Goal: Answer question/provide support: Share knowledge or assist other users

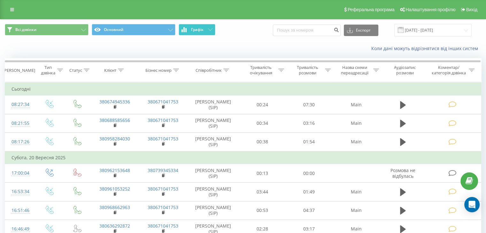
click at [199, 34] on button "Графік" at bounding box center [196, 29] width 37 height 11
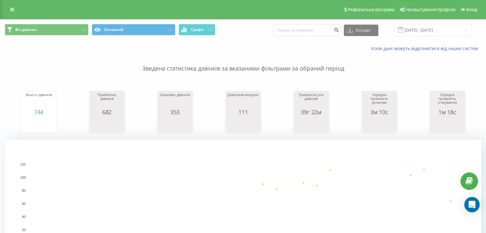
drag, startPoint x: 9, startPoint y: 7, endPoint x: 16, endPoint y: 10, distance: 7.6
click at [9, 7] on link at bounding box center [11, 9] width 11 height 9
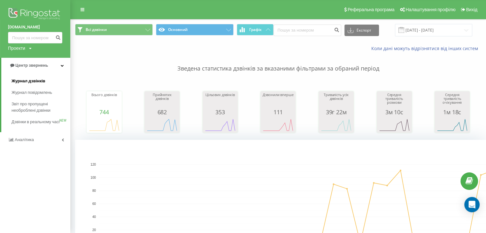
click at [44, 79] on span "Журнал дзвінків" at bounding box center [28, 81] width 34 height 6
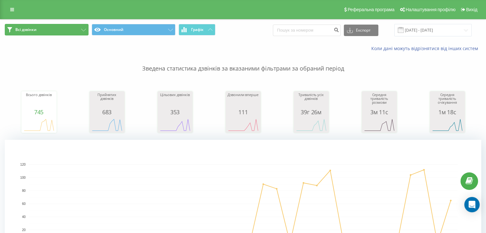
click at [68, 30] on button "Всі дзвінки" at bounding box center [47, 29] width 84 height 11
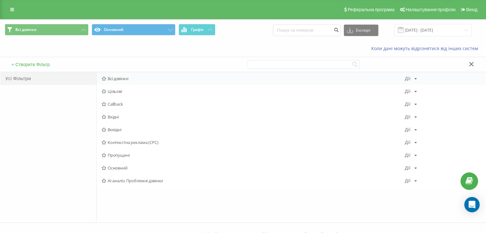
click at [128, 77] on span "Всі дзвінки" at bounding box center [253, 78] width 303 height 4
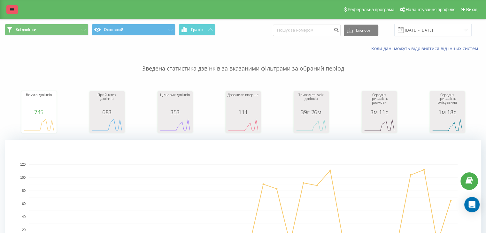
click at [14, 10] on link at bounding box center [11, 9] width 11 height 9
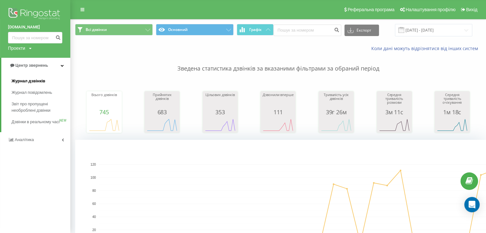
click at [43, 80] on span "Журнал дзвінків" at bounding box center [28, 81] width 34 height 6
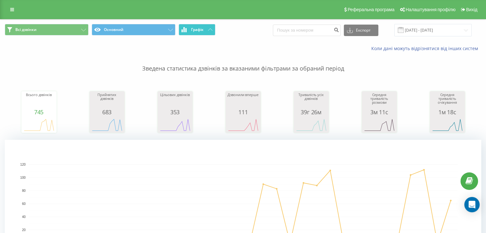
click at [209, 30] on icon at bounding box center [210, 29] width 4 height 2
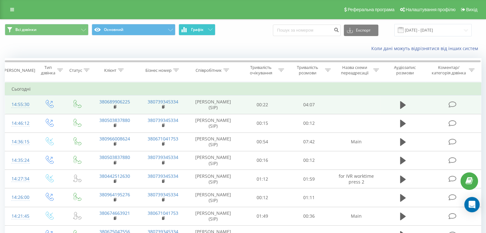
click at [452, 104] on icon at bounding box center [452, 104] width 8 height 7
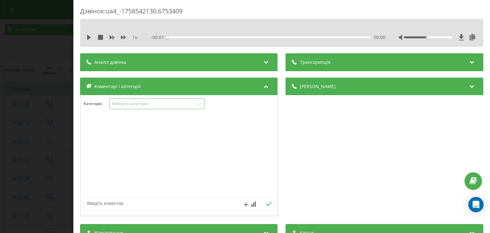
click at [150, 105] on div "Виберіть категорію" at bounding box center [152, 103] width 80 height 5
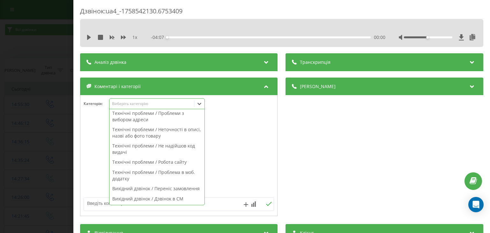
scroll to position [446, 0]
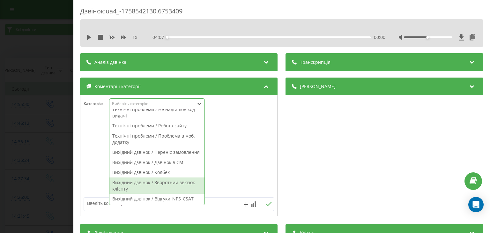
click at [186, 185] on div "Вихідний дзвінок / Зворотний зв'язок клієнту" at bounding box center [156, 185] width 95 height 16
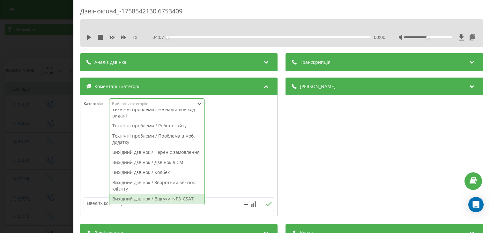
scroll to position [336, 0]
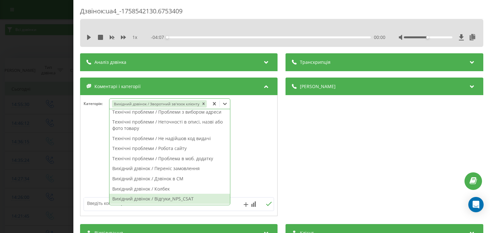
click at [101, 205] on textarea at bounding box center [160, 203] width 152 height 11
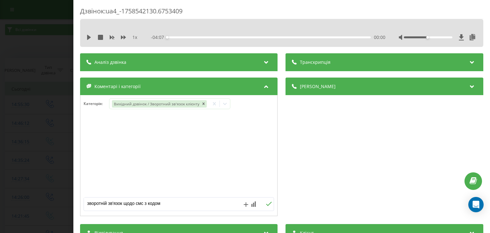
type textarea "зворотній зв'язок щодо смс з кодом"
click at [267, 206] on icon at bounding box center [269, 204] width 6 height 4
click at [62, 129] on div "Дзвінок : ua4_-1758542130.6753409 1 x - 04:07 00:00 00:00 Транскрипція Для AI-а…" at bounding box center [245, 116] width 490 height 233
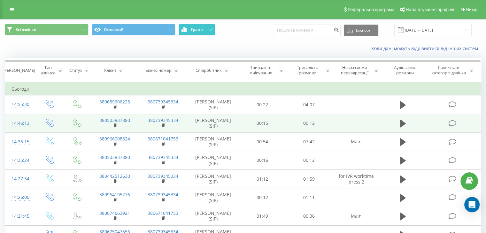
click at [452, 122] on icon at bounding box center [452, 123] width 8 height 7
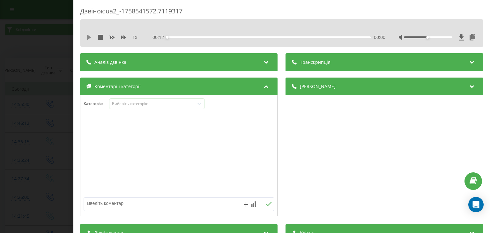
click at [91, 37] on icon at bounding box center [89, 37] width 5 height 5
click at [101, 37] on icon at bounding box center [100, 37] width 5 height 5
click at [148, 102] on div "Виберіть категорію" at bounding box center [152, 103] width 80 height 5
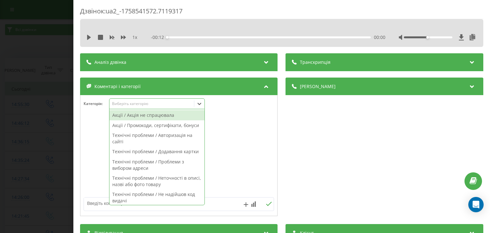
scroll to position [446, 0]
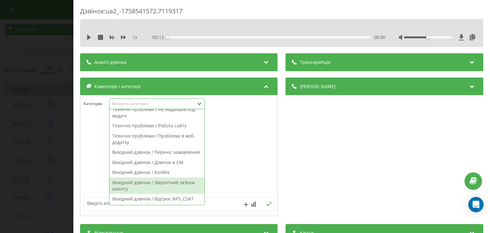
click at [179, 186] on div "Вихідний дзвінок / Зворотний зв'язок клієнту" at bounding box center [156, 185] width 95 height 16
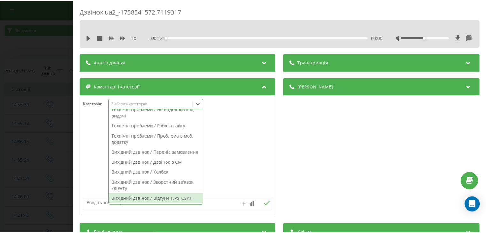
scroll to position [336, 0]
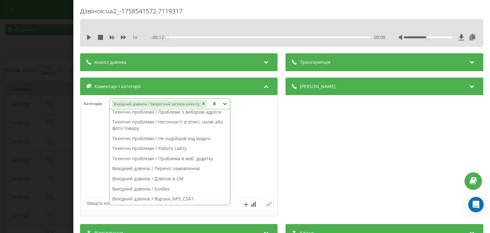
click at [98, 204] on textarea at bounding box center [160, 203] width 152 height 11
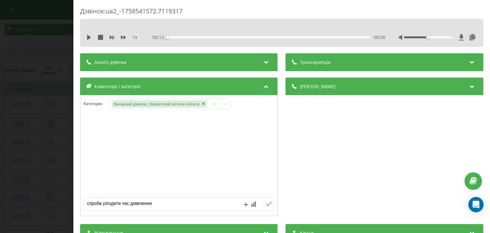
type textarea "спроба узгодити час довезення"
click at [267, 205] on icon at bounding box center [270, 204] width 6 height 4
click at [26, 124] on div "Дзвінок : ua2_-1758541572.7119317 1 x - 00:12 00:00 00:00 Транскрипція Для AI-а…" at bounding box center [245, 116] width 490 height 233
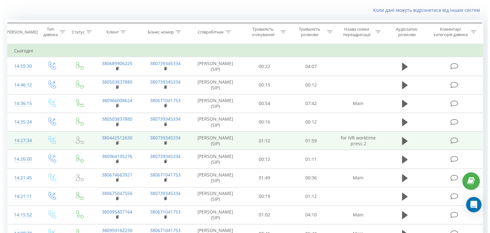
scroll to position [64, 0]
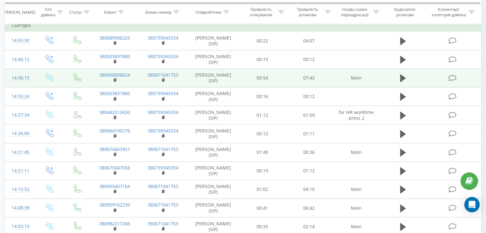
click at [451, 77] on icon at bounding box center [452, 78] width 8 height 7
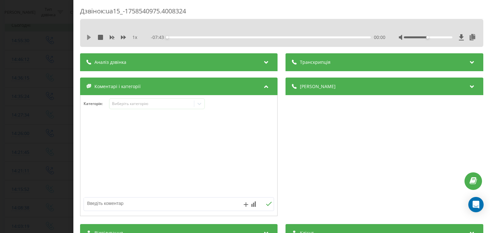
click at [89, 37] on icon at bounding box center [89, 37] width 4 height 5
click at [148, 104] on div "Виберіть категорію" at bounding box center [152, 103] width 80 height 5
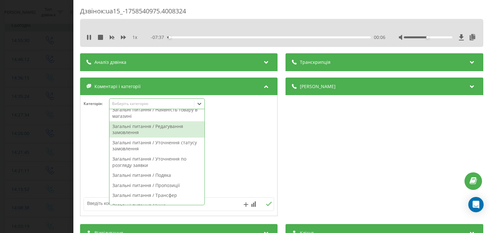
scroll to position [32, 0]
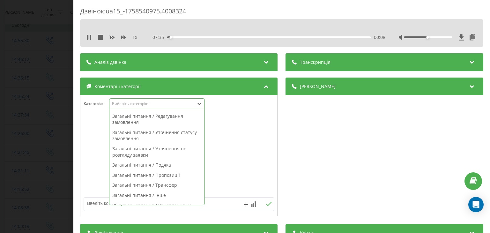
click at [162, 138] on div "Загальні питання / Уточнення статусу замовлення" at bounding box center [156, 135] width 95 height 16
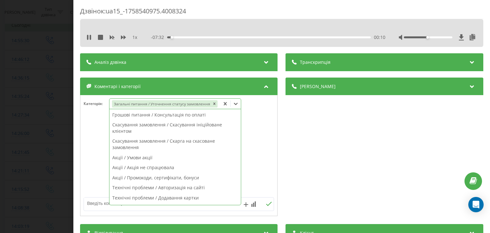
scroll to position [255, 0]
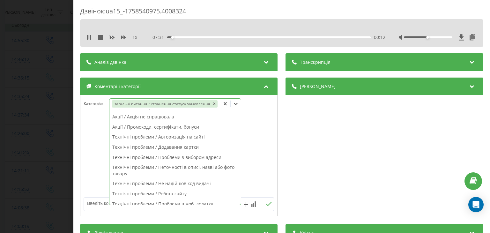
click at [250, 142] on div at bounding box center [178, 155] width 197 height 77
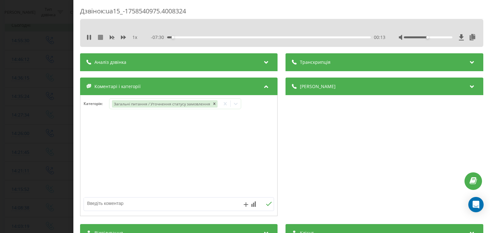
click at [100, 35] on icon at bounding box center [100, 37] width 5 height 5
click at [126, 205] on textarea at bounding box center [160, 203] width 152 height 11
type textarea "уточнення статусу"
click at [268, 203] on icon at bounding box center [269, 204] width 6 height 4
click at [35, 97] on div "Дзвінок : ua15_-1758540975.4008324 1 x - 07:43 00:00 00:00 Транскрипція Для AI-…" at bounding box center [245, 116] width 490 height 233
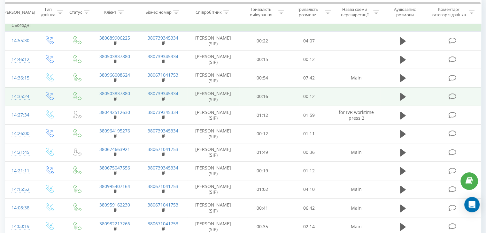
click at [450, 96] on icon at bounding box center [452, 96] width 8 height 7
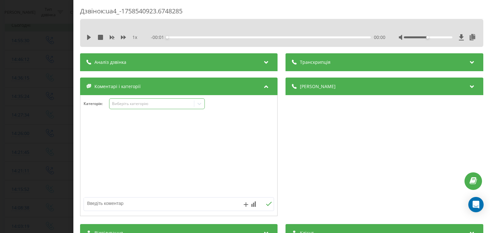
click at [146, 103] on div "Виберіть категорію" at bounding box center [152, 103] width 80 height 5
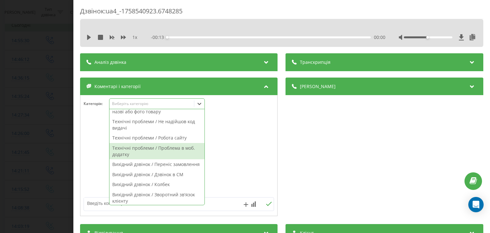
scroll to position [446, 0]
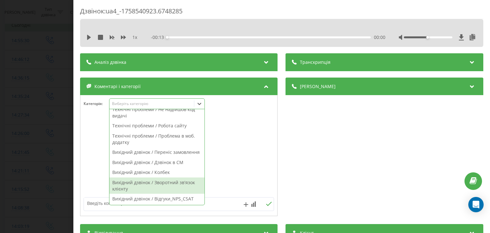
click at [170, 185] on div "Вихідний дзвінок / Зворотний зв'язок клієнту" at bounding box center [156, 185] width 95 height 16
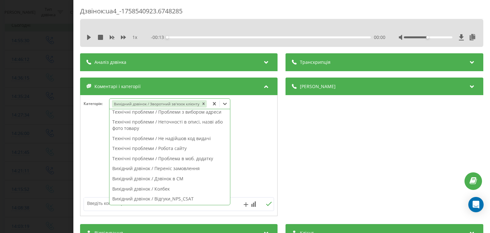
scroll to position [336, 0]
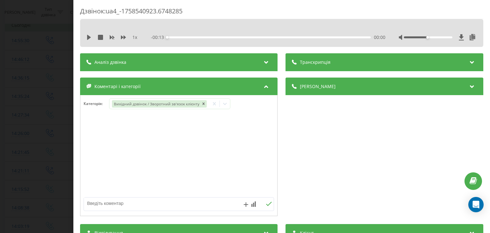
click at [104, 205] on textarea at bounding box center [160, 203] width 152 height 11
type textarea "спроба узгодити час довезення"
click at [222, 104] on icon at bounding box center [225, 104] width 6 height 6
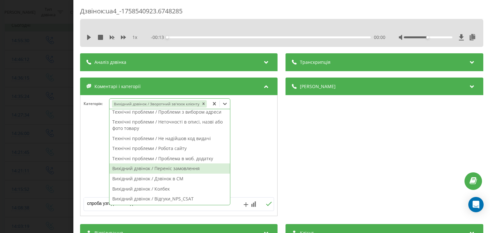
click at [240, 164] on div at bounding box center [178, 155] width 197 height 77
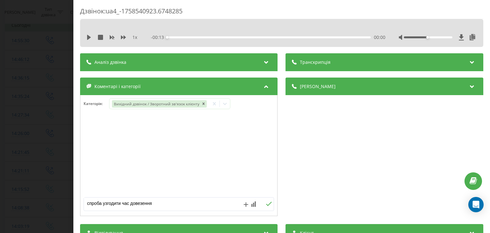
click at [268, 204] on icon at bounding box center [269, 204] width 6 height 4
click at [59, 124] on div "Дзвінок : ua4_-1758540923.6748285 1 x - 00:13 00:00 00:00 Транскрипція Для AI-а…" at bounding box center [245, 116] width 490 height 233
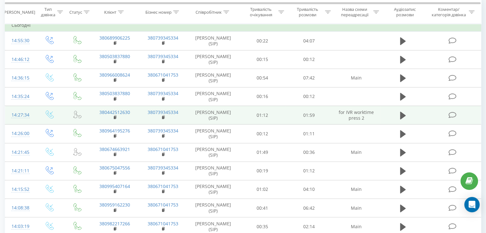
click at [451, 114] on icon at bounding box center [452, 115] width 8 height 7
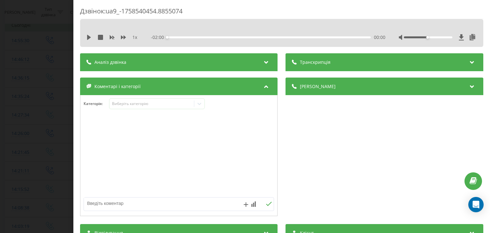
click at [114, 114] on div "Коментарі і категорії Категорія : Виберіть категорію" at bounding box center [179, 148] width 198 height 140
drag, startPoint x: 132, startPoint y: 107, endPoint x: 106, endPoint y: 78, distance: 38.4
click at [131, 107] on div "Виберіть категорію" at bounding box center [157, 103] width 96 height 11
click at [88, 36] on icon at bounding box center [89, 37] width 4 height 5
click at [100, 38] on icon at bounding box center [100, 37] width 5 height 5
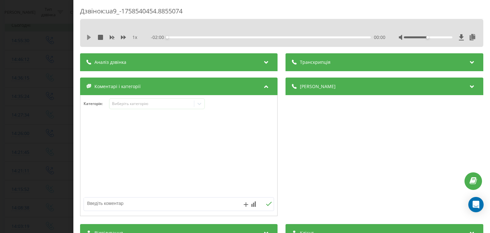
click at [89, 39] on icon at bounding box center [89, 37] width 5 height 5
click at [157, 100] on div "Виберіть категорію" at bounding box center [157, 103] width 96 height 11
click at [102, 38] on icon at bounding box center [100, 37] width 5 height 5
